Goal: Information Seeking & Learning: Learn about a topic

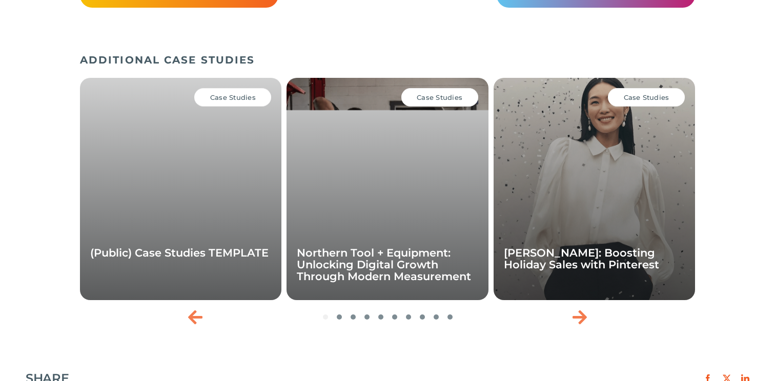
scroll to position [1890, 0]
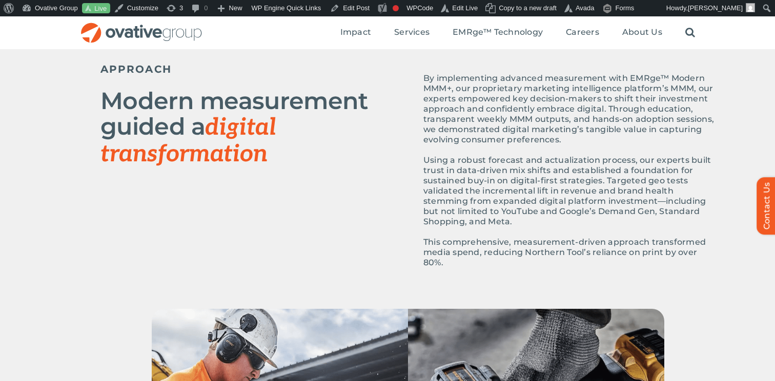
scroll to position [463, 0]
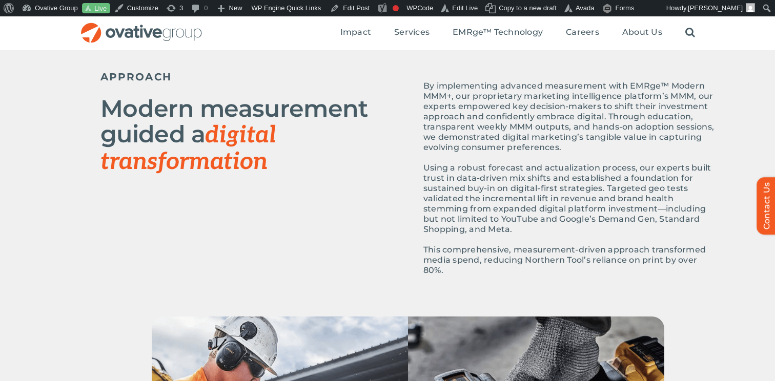
click at [383, 209] on div "APPROACH Modern measurement guided a digital transformation By implementing adv…" at bounding box center [407, 176] width 615 height 220
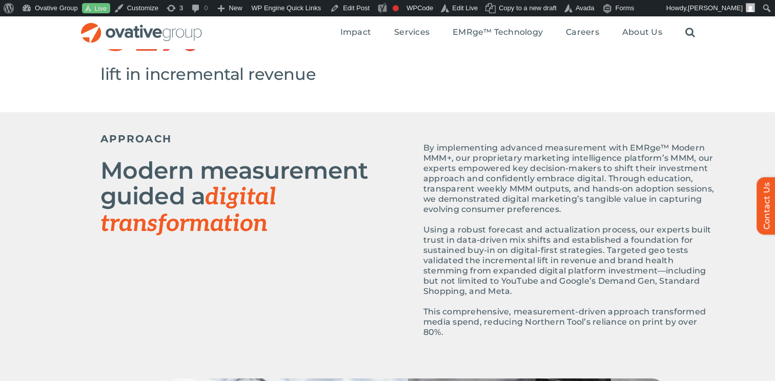
click at [383, 209] on h2 "Modern measurement guided a digital transformation" at bounding box center [253, 197] width 307 height 79
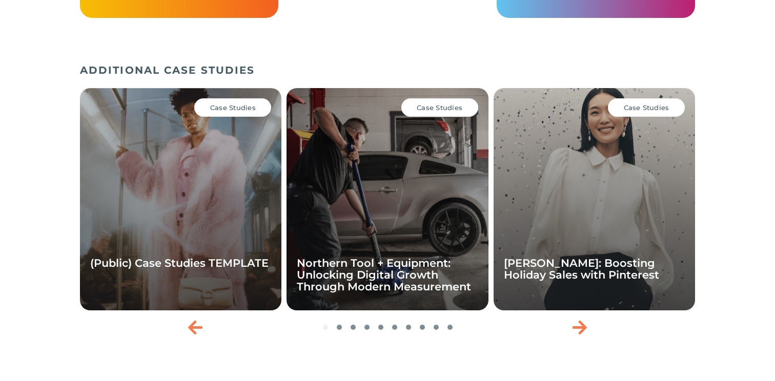
scroll to position [1900, 0]
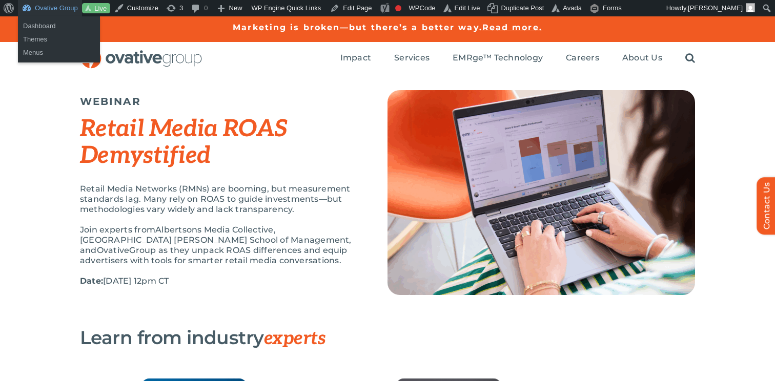
click at [57, 10] on link "Ovative Group" at bounding box center [50, 8] width 64 height 16
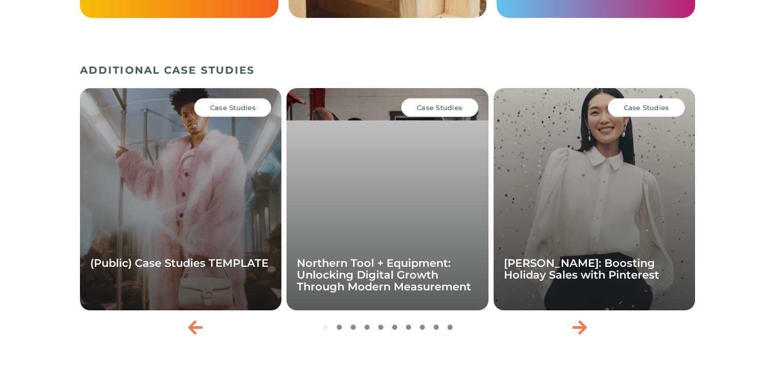
scroll to position [1900, 0]
